Goal: Information Seeking & Learning: Learn about a topic

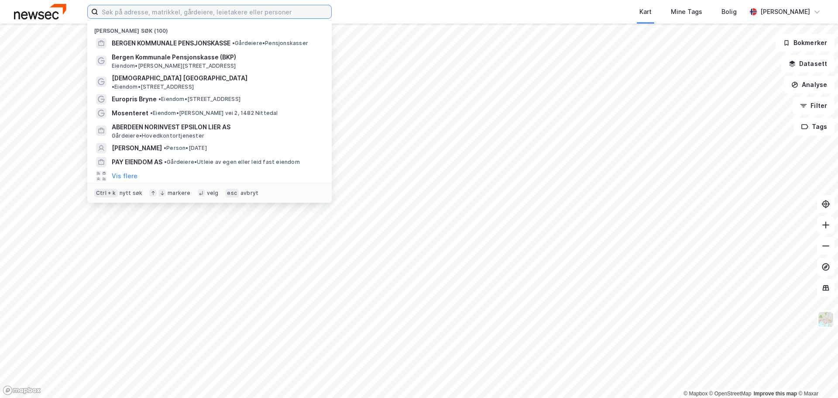
click at [206, 13] on input at bounding box center [214, 11] width 233 height 13
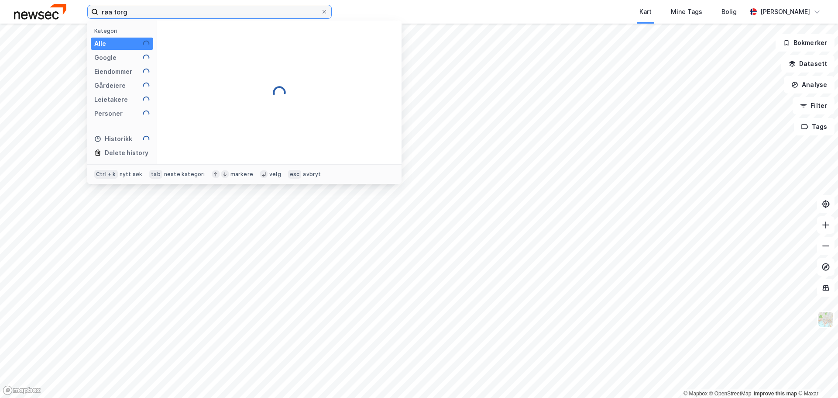
type input "røa torg"
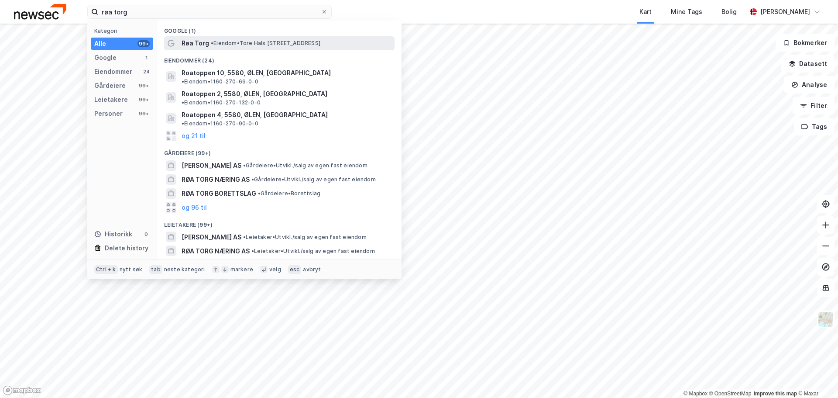
click at [204, 45] on span "Røa Torg" at bounding box center [195, 43] width 27 height 10
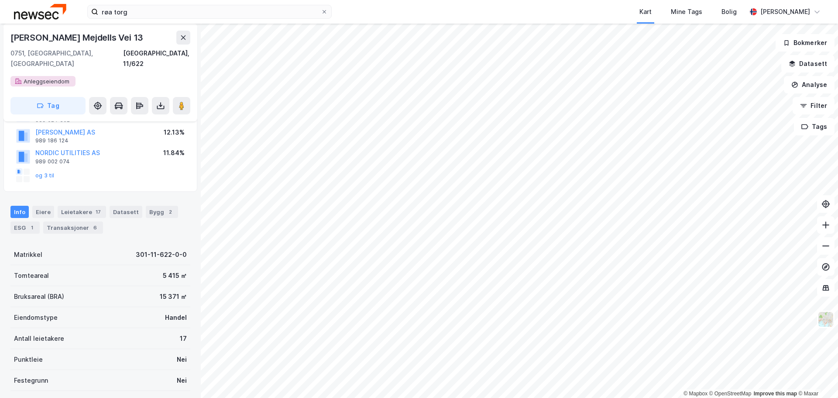
scroll to position [23, 0]
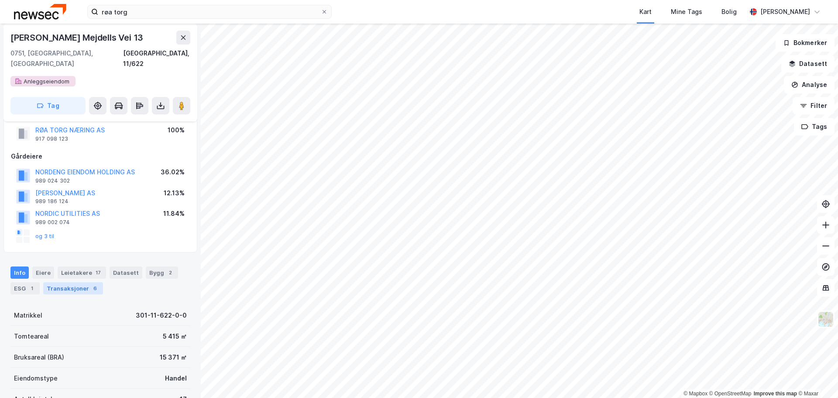
click at [78, 282] on div "Transaksjoner 6" at bounding box center [73, 288] width 60 height 12
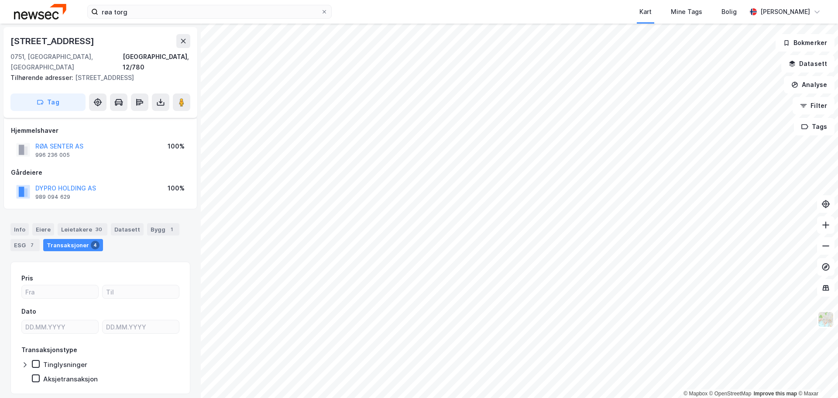
scroll to position [17, 0]
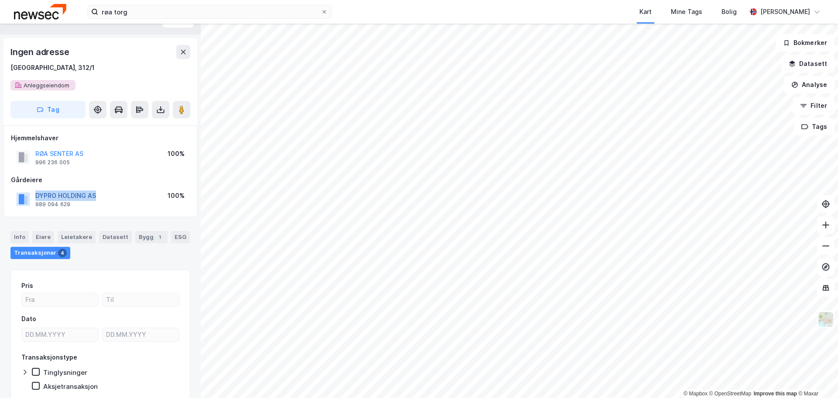
drag, startPoint x: 106, startPoint y: 196, endPoint x: 37, endPoint y: 194, distance: 69.9
click at [37, 194] on div "DYPRO HOLDING AS 989 094 629 100%" at bounding box center [100, 199] width 179 height 21
drag, startPoint x: 62, startPoint y: 192, endPoint x: 51, endPoint y: 196, distance: 11.6
click at [0, 0] on button "DYPRO HOLDING AS" at bounding box center [0, 0] width 0 height 0
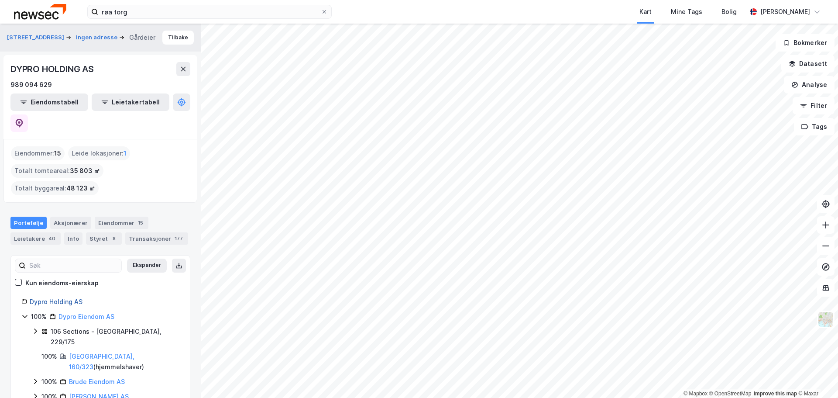
click at [62, 298] on link "Dypro Holding AS" at bounding box center [56, 301] width 53 height 7
click at [86, 312] on link "Dypro Eiendom AS" at bounding box center [86, 315] width 56 height 7
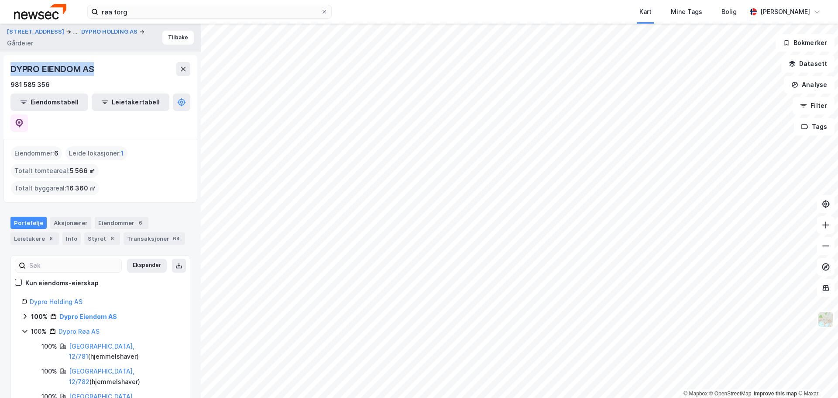
drag, startPoint x: 113, startPoint y: 69, endPoint x: 12, endPoint y: 65, distance: 101.3
click at [12, 65] on div "DYPRO EIENDOM AS" at bounding box center [100, 69] width 180 height 14
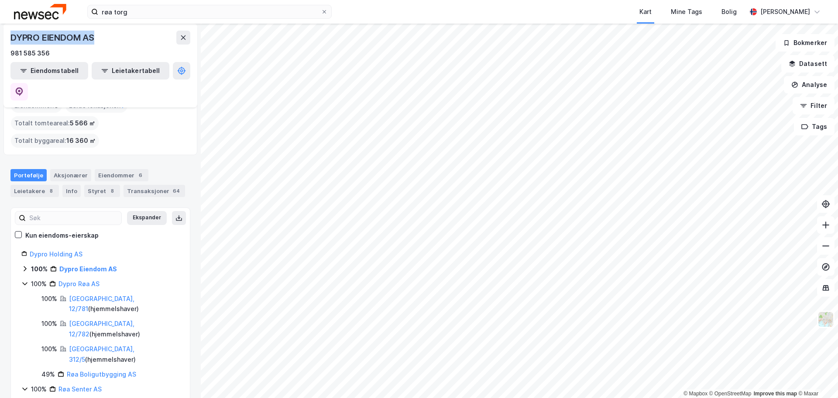
scroll to position [129, 0]
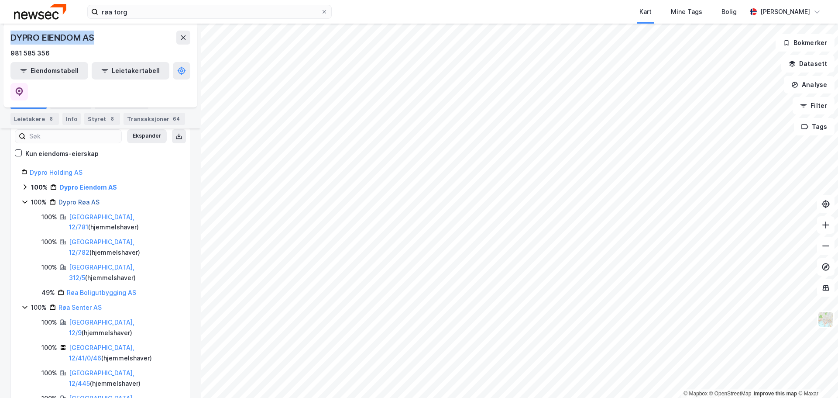
click at [89, 198] on link "Dypro Røa AS" at bounding box center [78, 201] width 41 height 7
